Goal: Check status

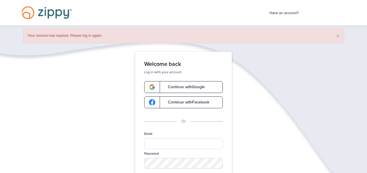
click at [182, 89] on span "Continue with Google" at bounding box center [183, 87] width 43 height 4
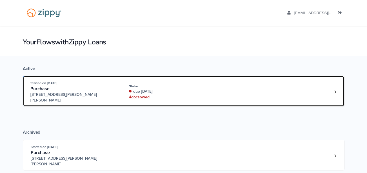
click at [185, 89] on div "due [DATE]" at bounding box center [166, 92] width 75 height 6
